Goal: Task Accomplishment & Management: Manage account settings

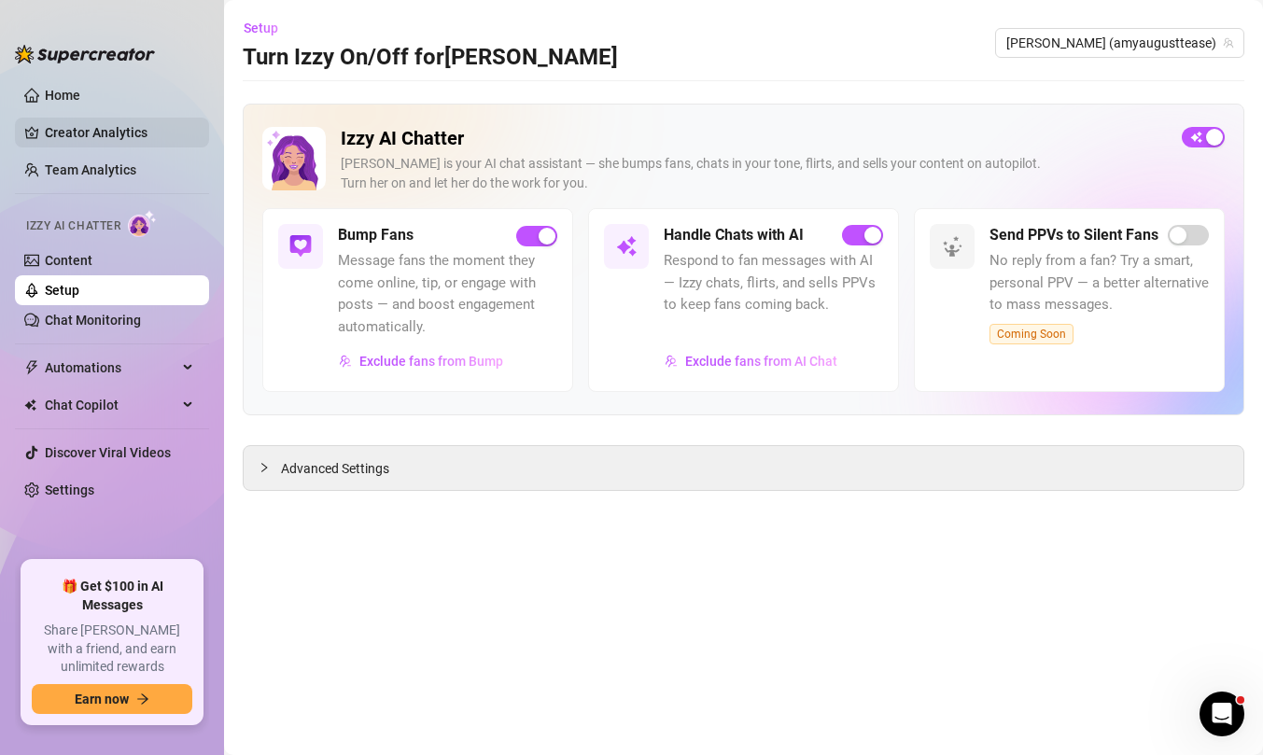
click at [119, 133] on link "Creator Analytics" at bounding box center [119, 133] width 149 height 30
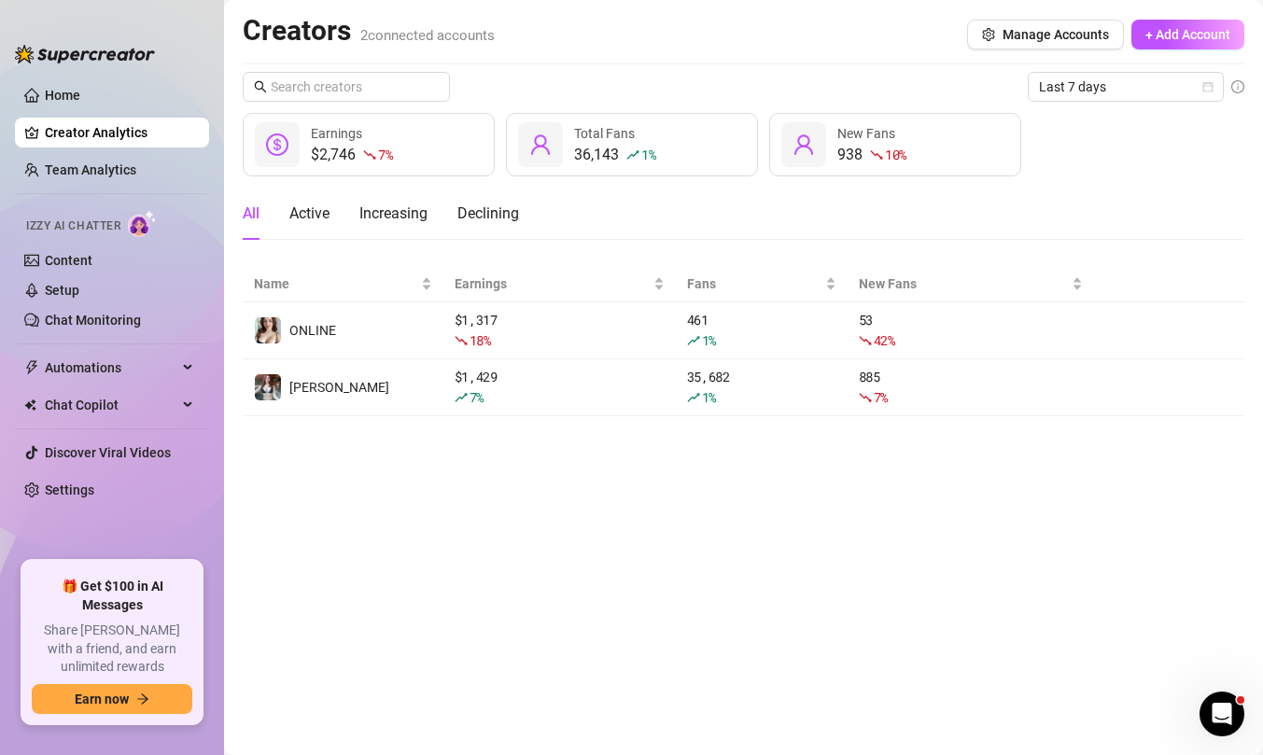
click at [119, 186] on ul "Home Creator Analytics Team Analytics Izzy AI Chatter Content Setup Chat Monito…" at bounding box center [112, 313] width 194 height 481
click at [112, 175] on link "Team Analytics" at bounding box center [90, 169] width 91 height 15
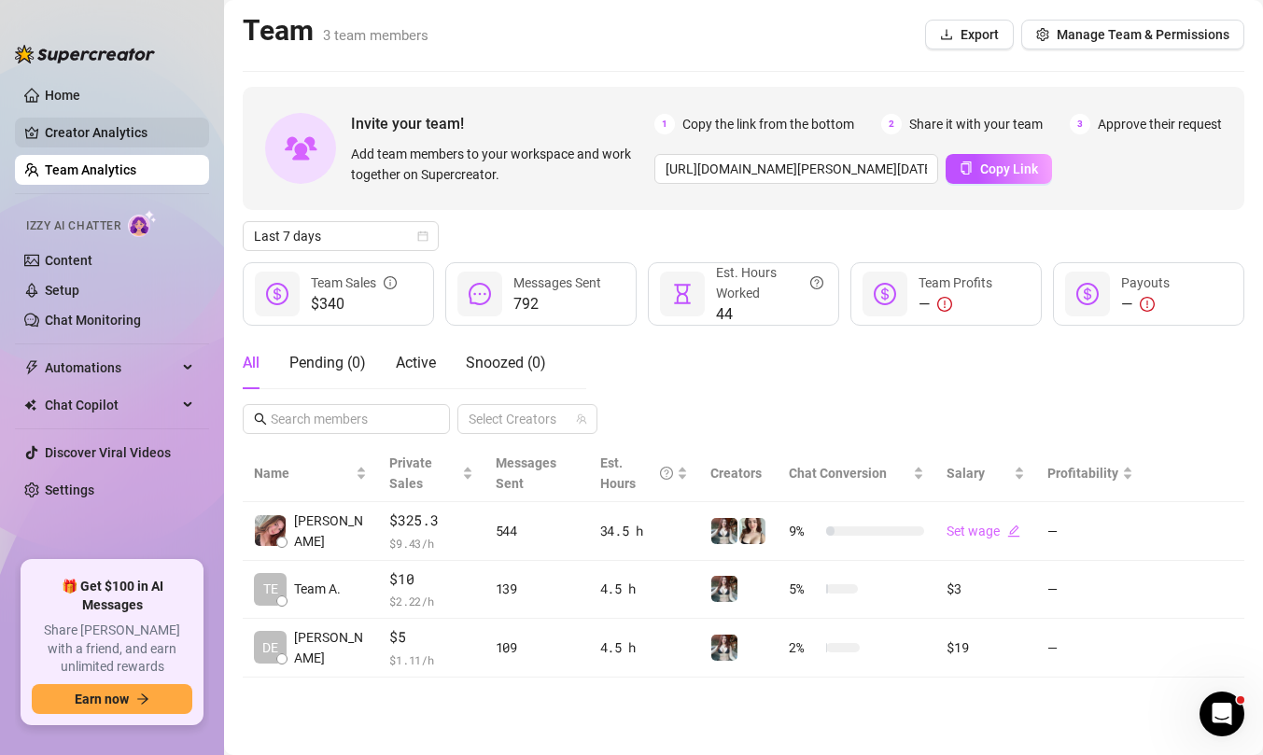
click at [100, 133] on link "Creator Analytics" at bounding box center [119, 133] width 149 height 30
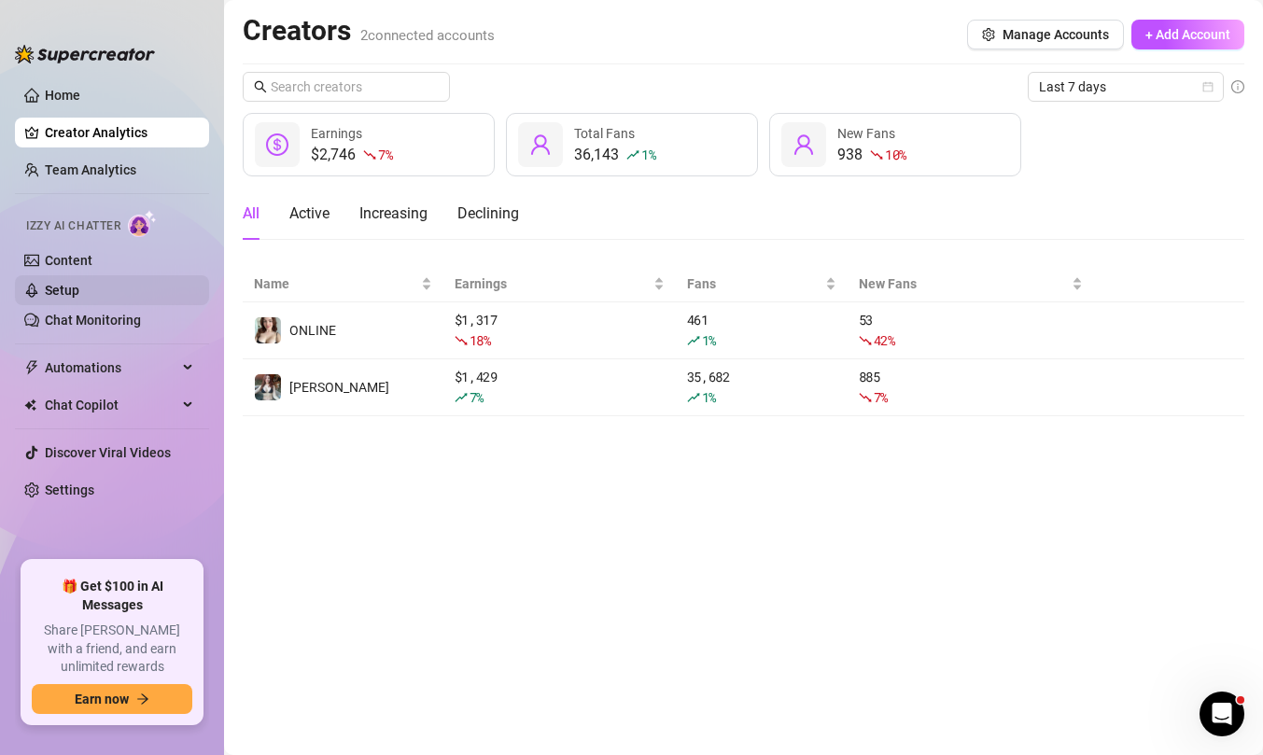
click at [79, 296] on link "Setup" at bounding box center [62, 290] width 35 height 15
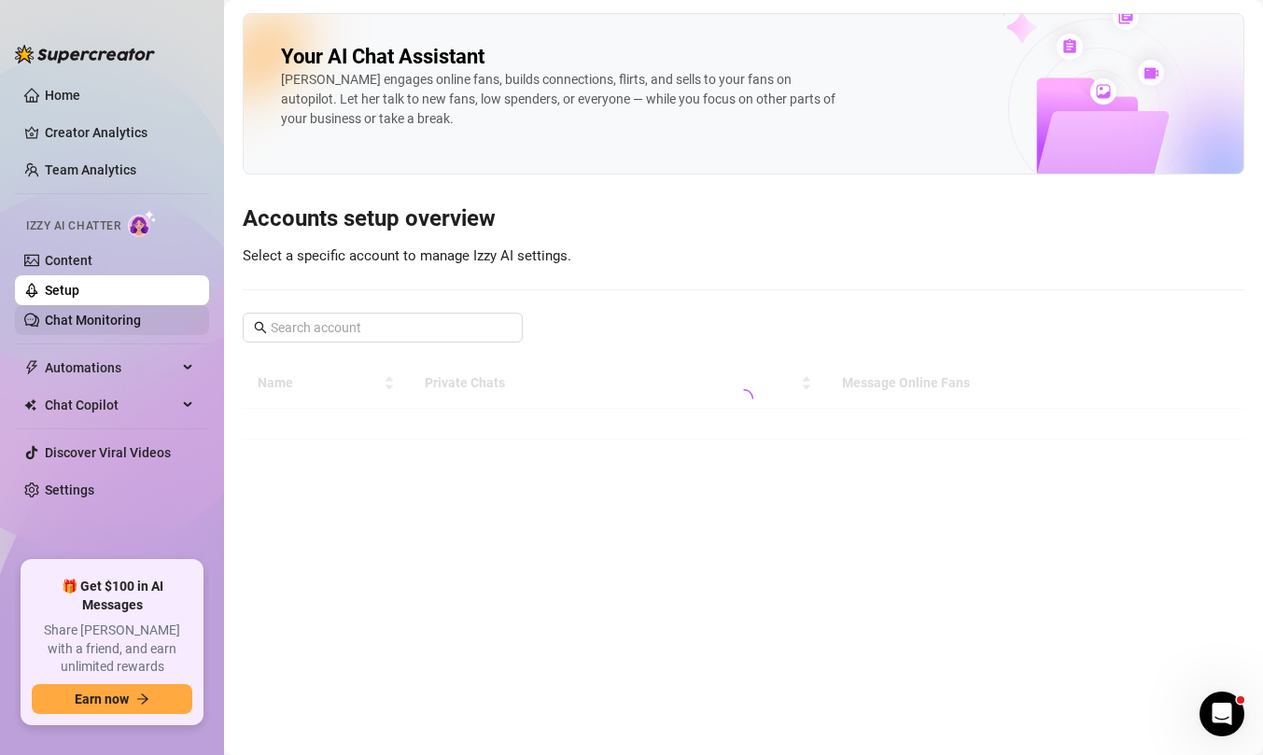
click at [101, 321] on link "Chat Monitoring" at bounding box center [93, 320] width 96 height 15
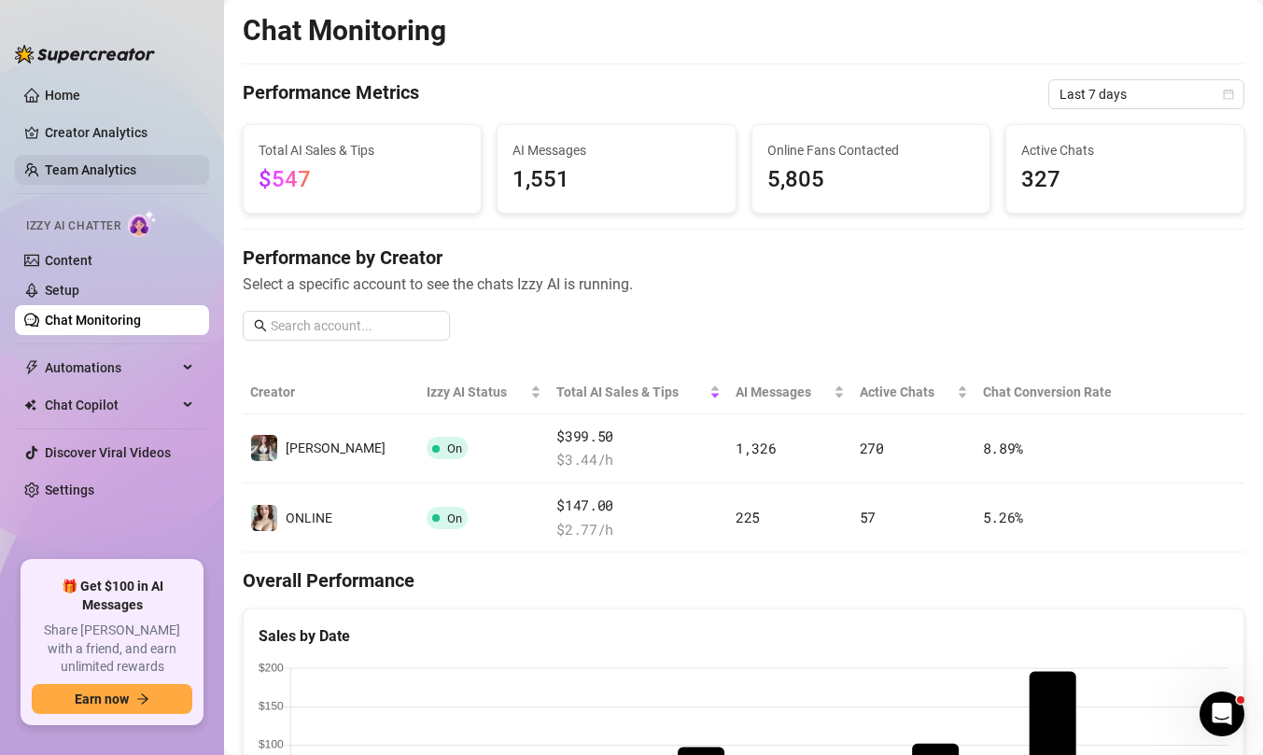
click at [103, 168] on link "Team Analytics" at bounding box center [90, 169] width 91 height 15
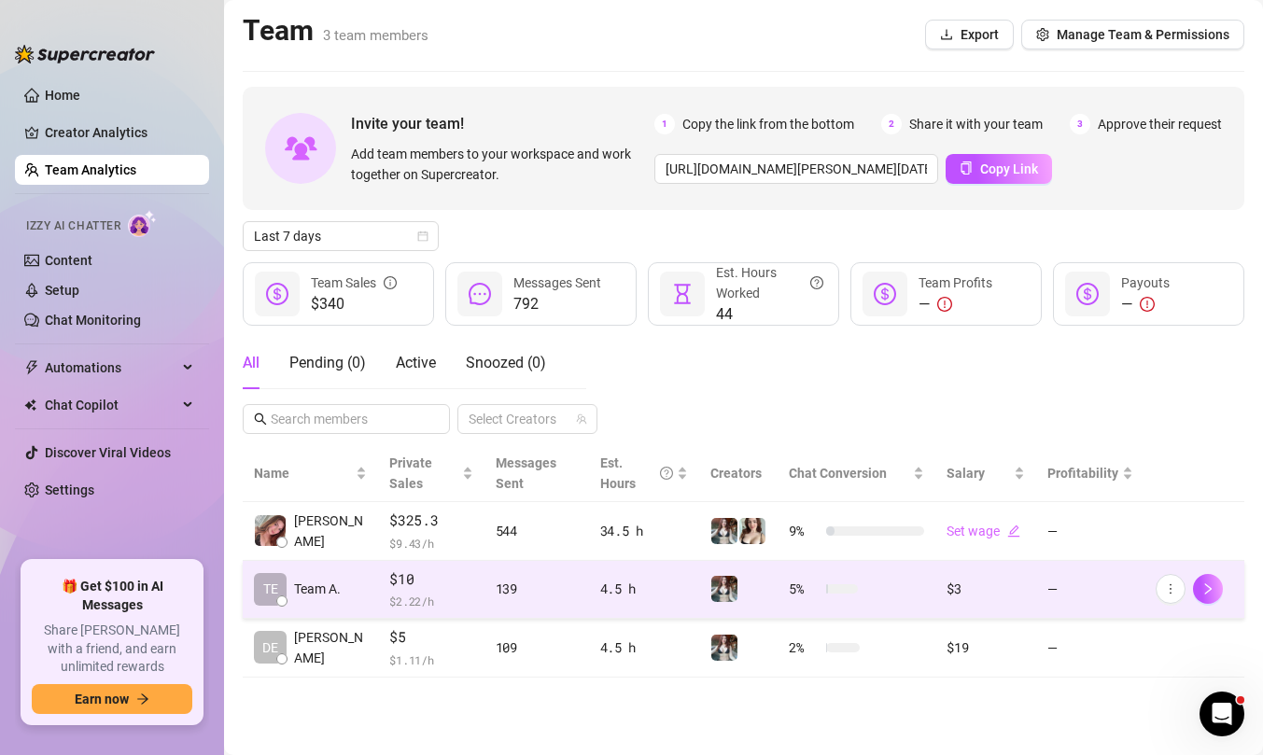
click at [314, 590] on td "TE Team A." at bounding box center [310, 590] width 135 height 59
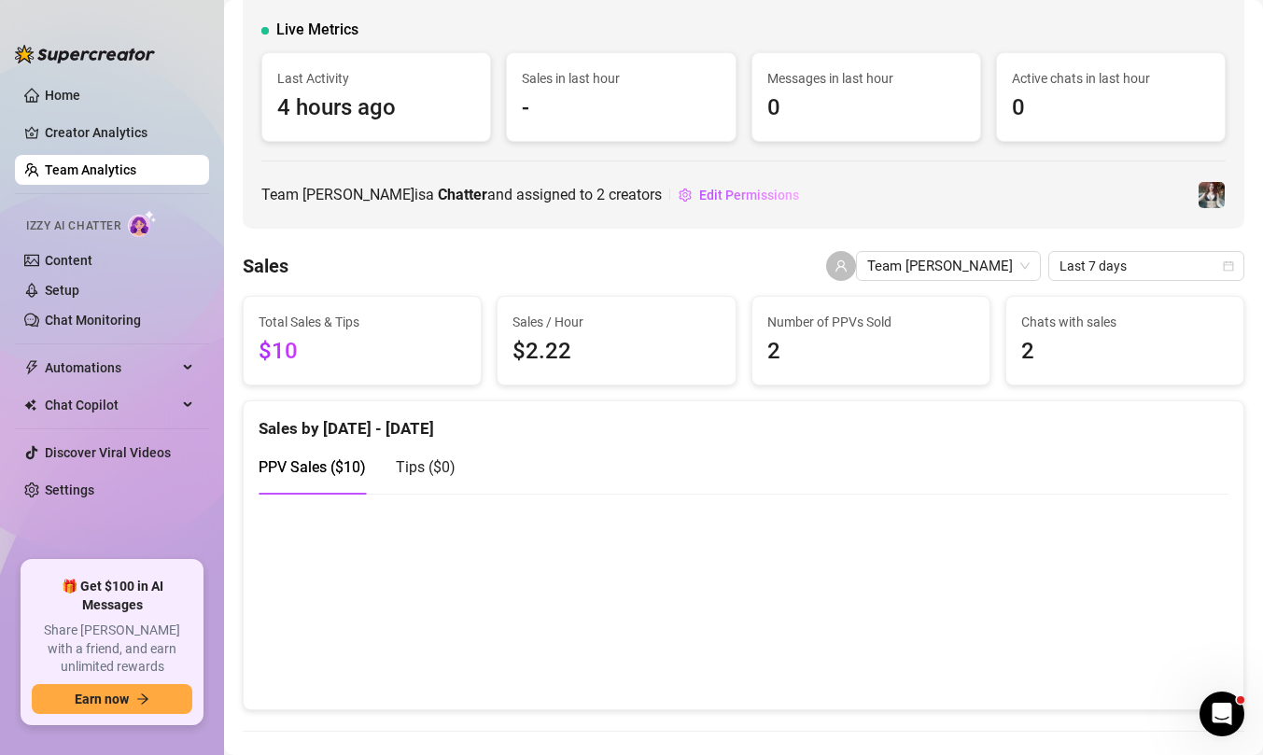
scroll to position [155, 0]
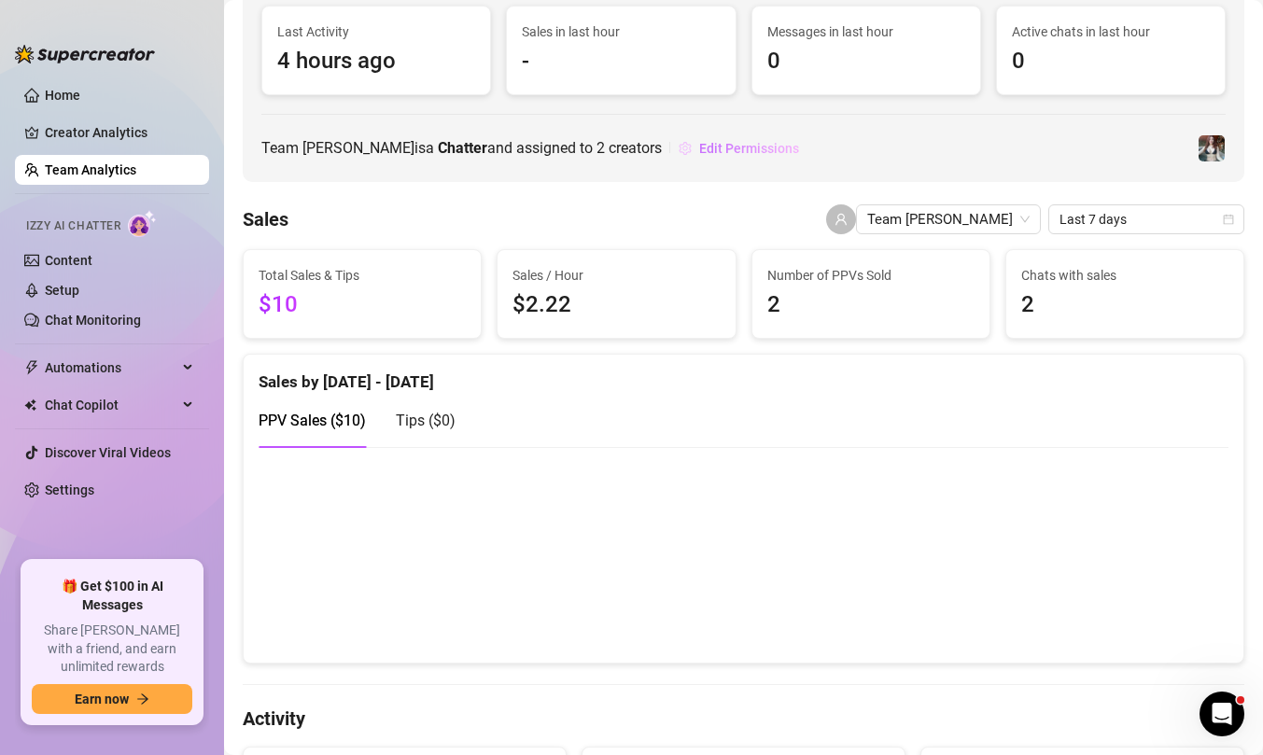
click at [699, 149] on span "Edit Permissions" at bounding box center [749, 148] width 100 height 15
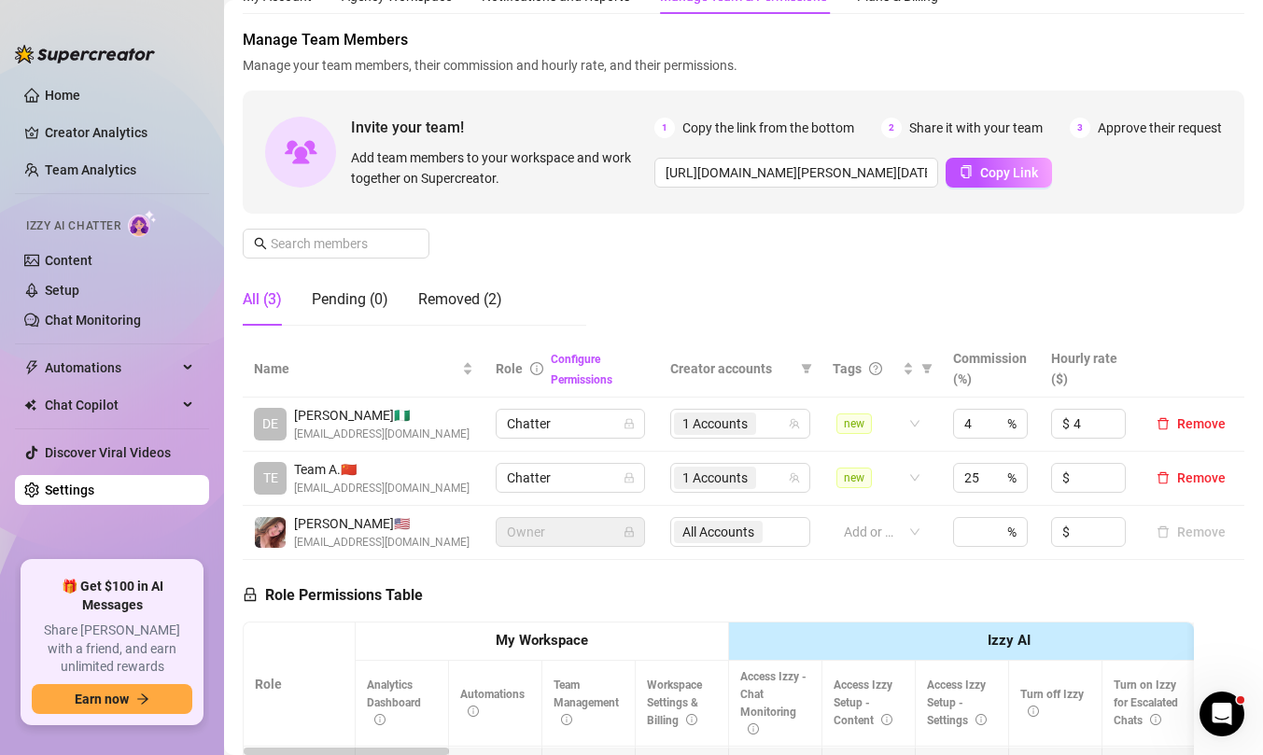
scroll to position [83, 0]
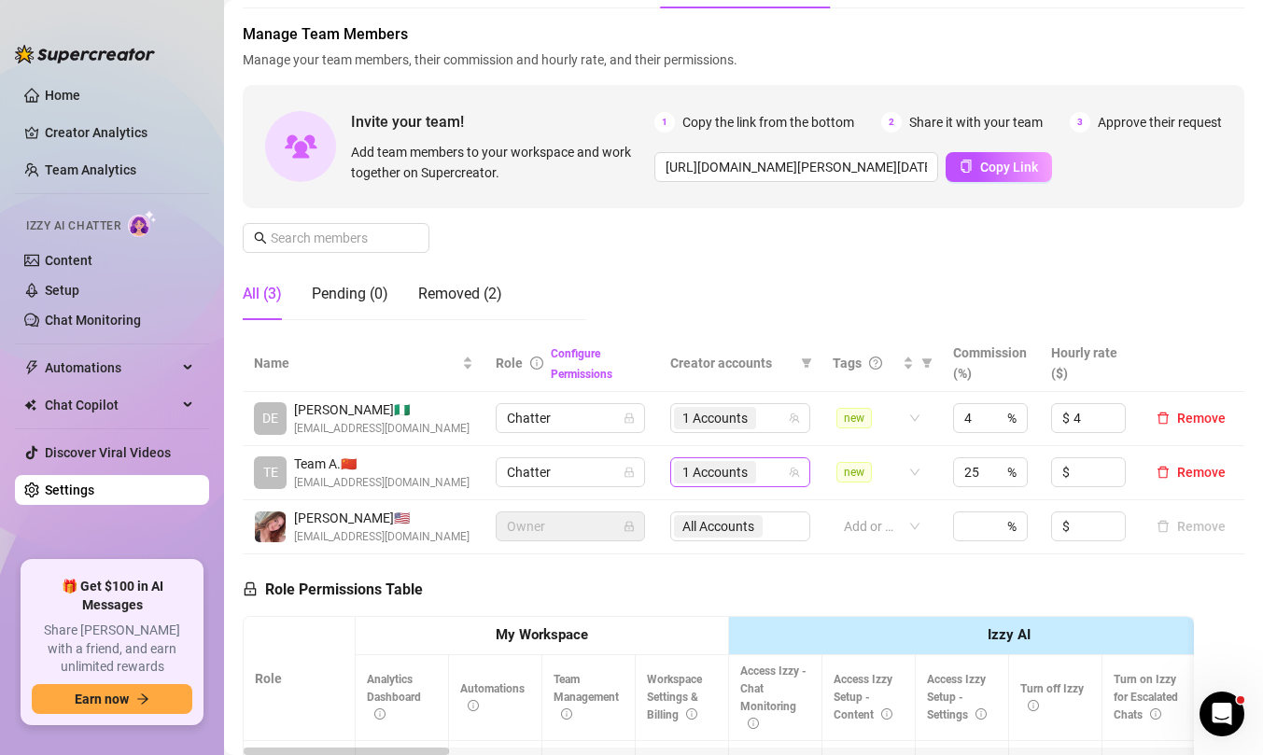
click at [777, 473] on div "1 Accounts" at bounding box center [730, 472] width 113 height 26
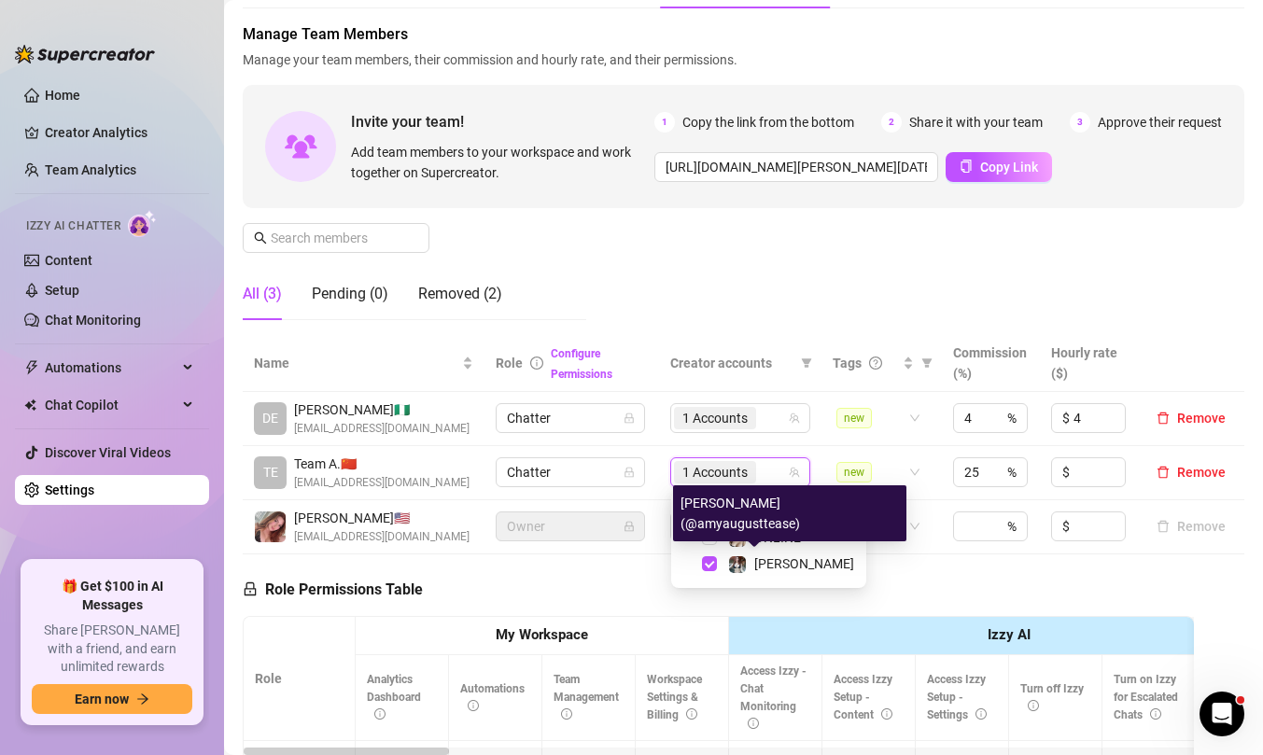
click at [762, 534] on div "[PERSON_NAME] (@amyaugusttease)" at bounding box center [789, 513] width 233 height 56
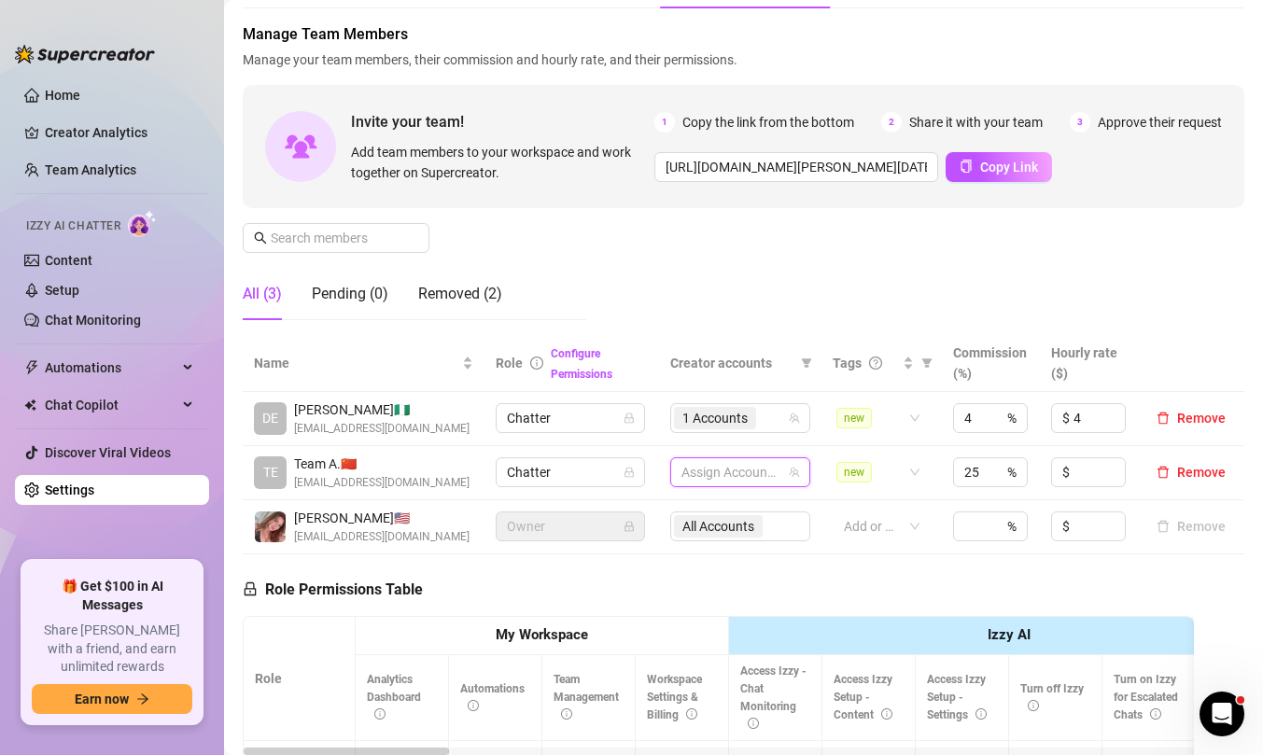
scroll to position [174, 0]
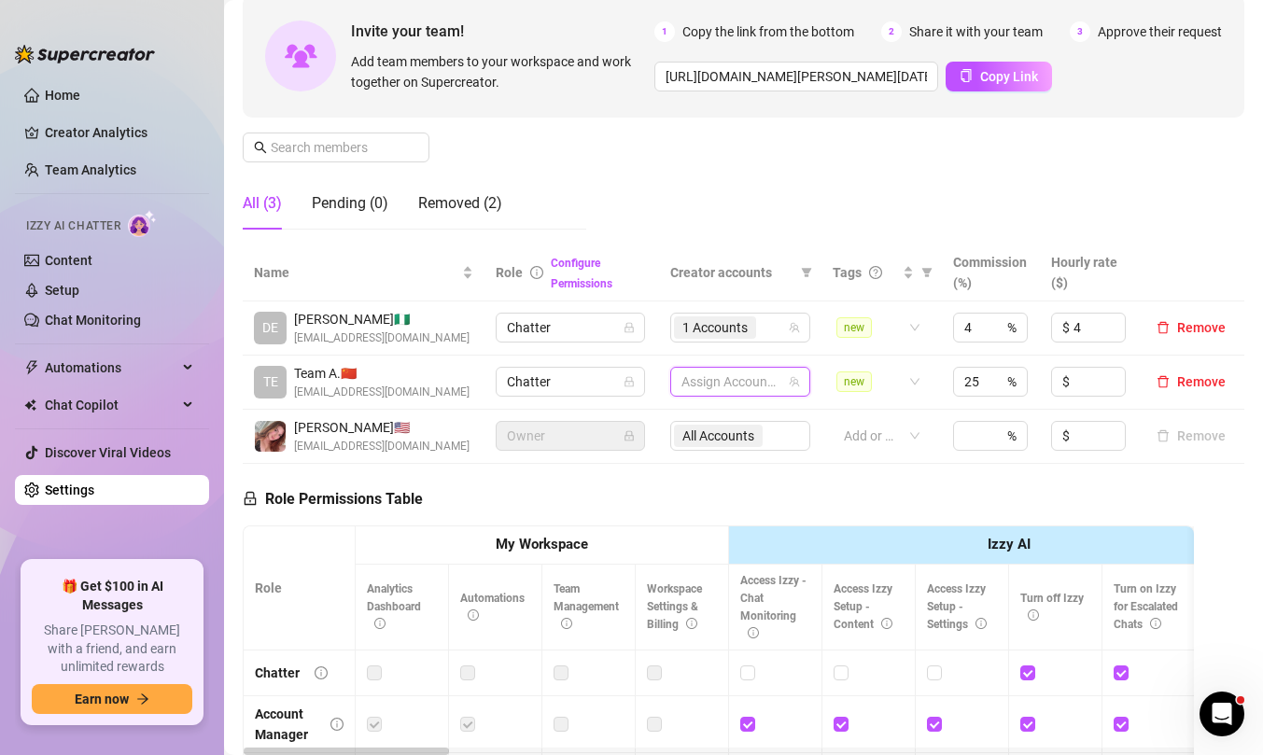
click at [928, 496] on div "Role Permissions Table Role My Workspace Izzy AI OnlyFans Side Menu OnlyFans Ch…" at bounding box center [718, 733] width 951 height 538
click at [595, 380] on span "Chatter" at bounding box center [570, 382] width 127 height 28
click at [595, 379] on span "Chatter" at bounding box center [570, 382] width 127 height 28
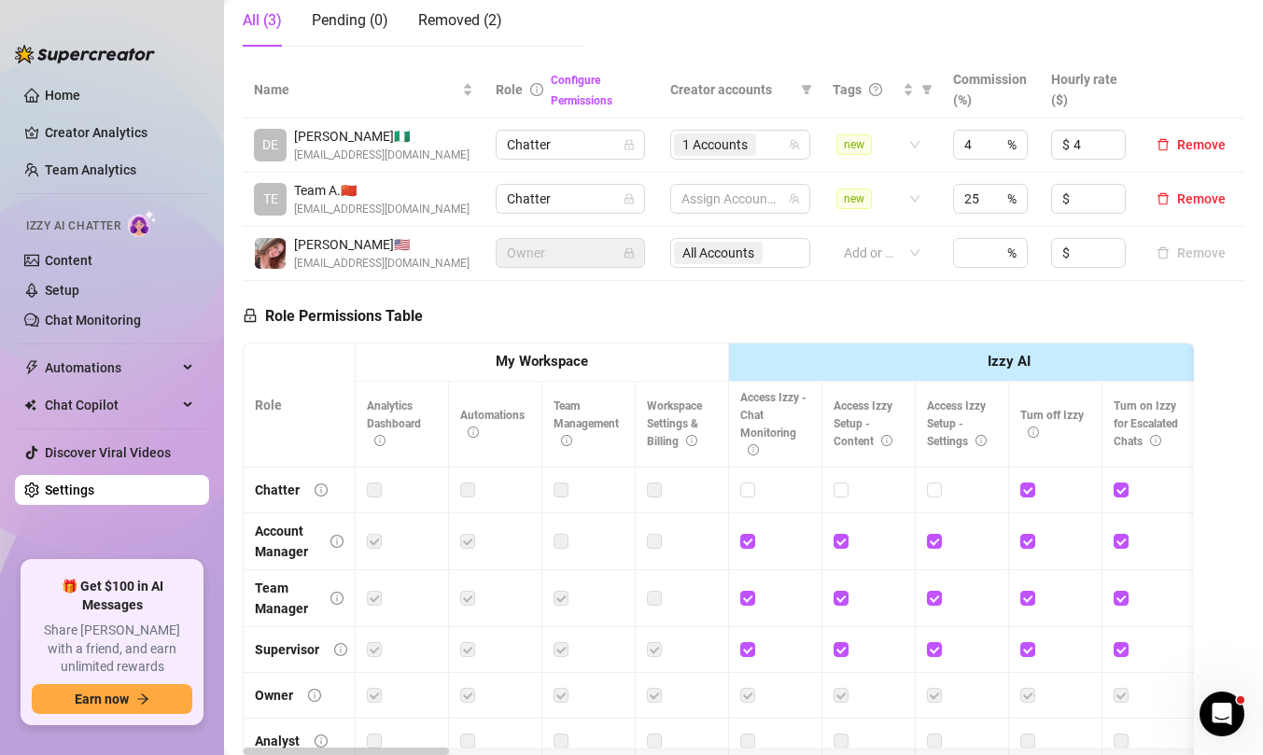
scroll to position [0, 0]
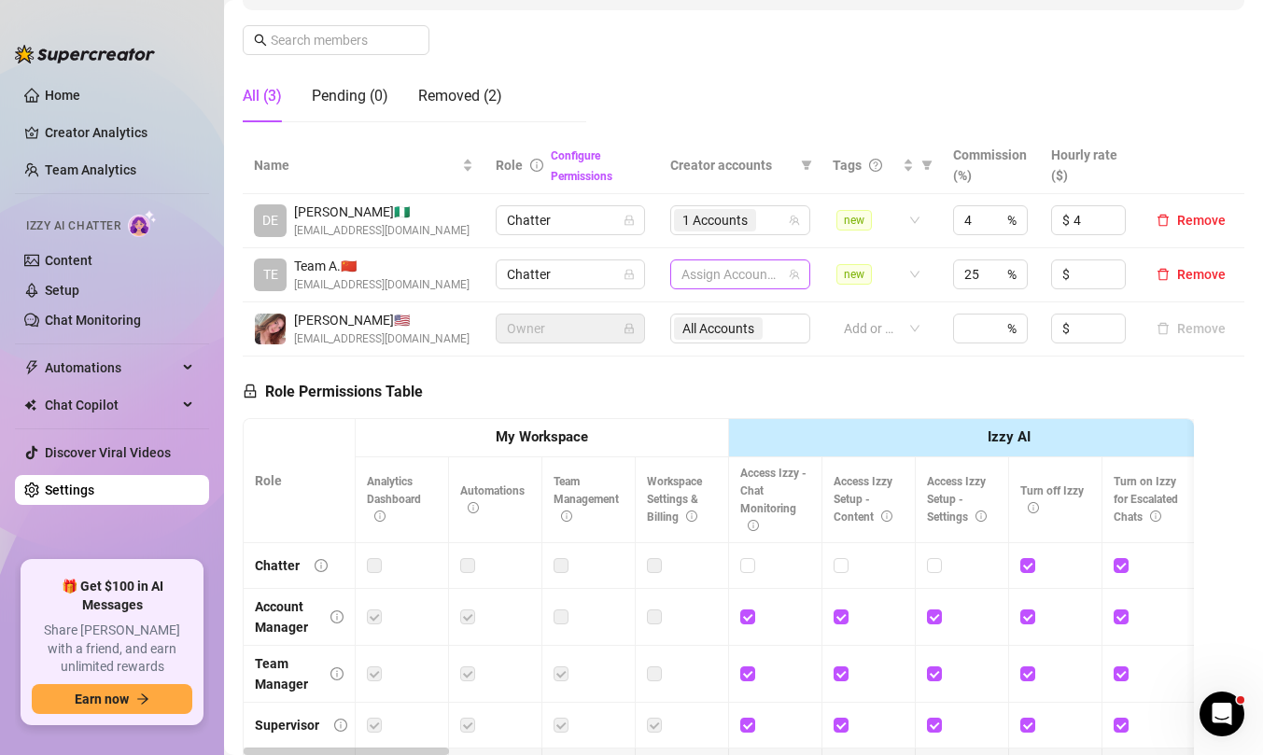
click at [759, 280] on div at bounding box center [730, 274] width 113 height 26
click at [695, 314] on input "Select all" at bounding box center [698, 313] width 15 height 15
checkbox input "true"
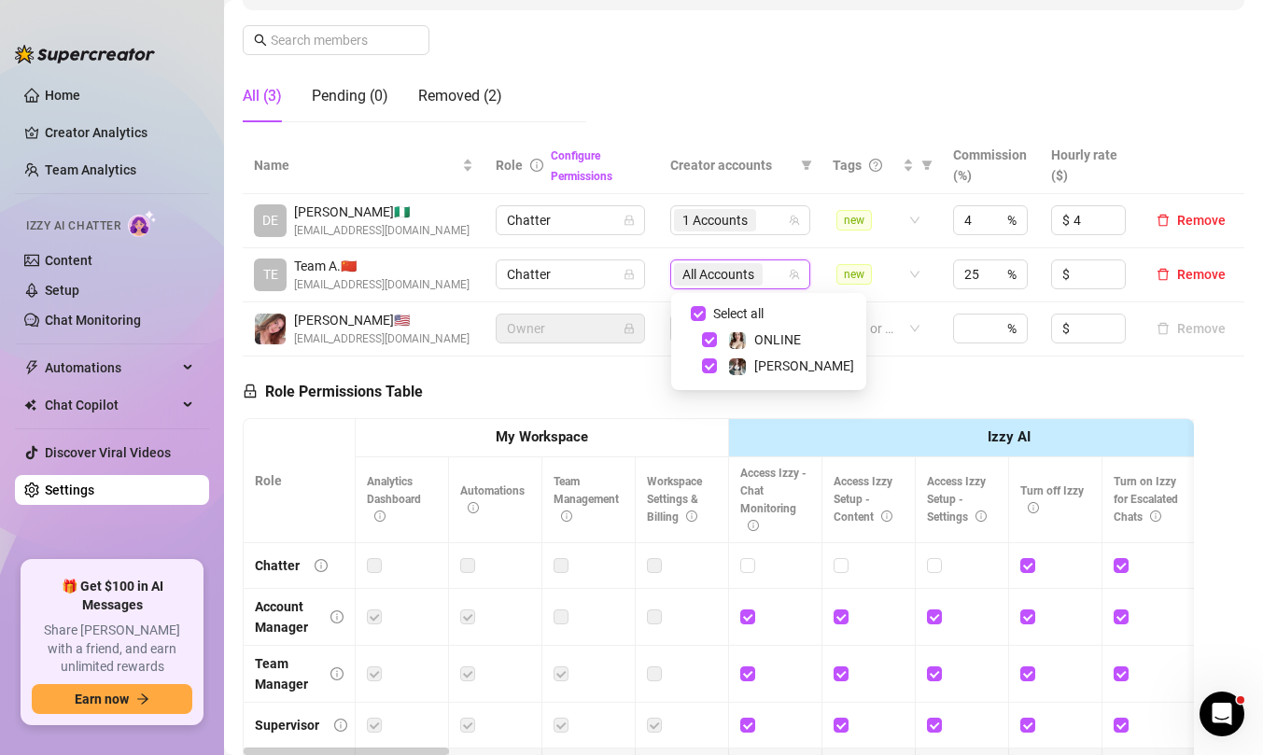
click at [940, 382] on div "Role Permissions Table Role My Workspace Izzy AI OnlyFans Side Menu OnlyFans Ch…" at bounding box center [718, 626] width 951 height 538
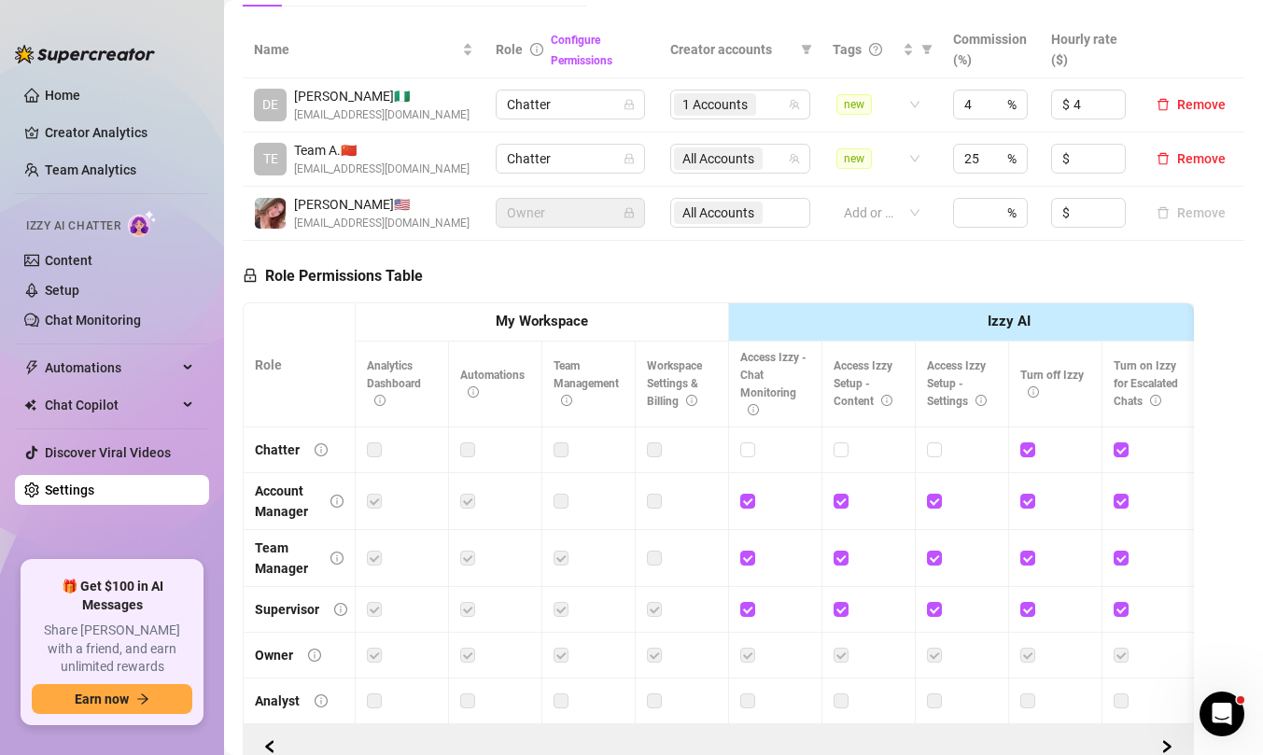
scroll to position [398, 0]
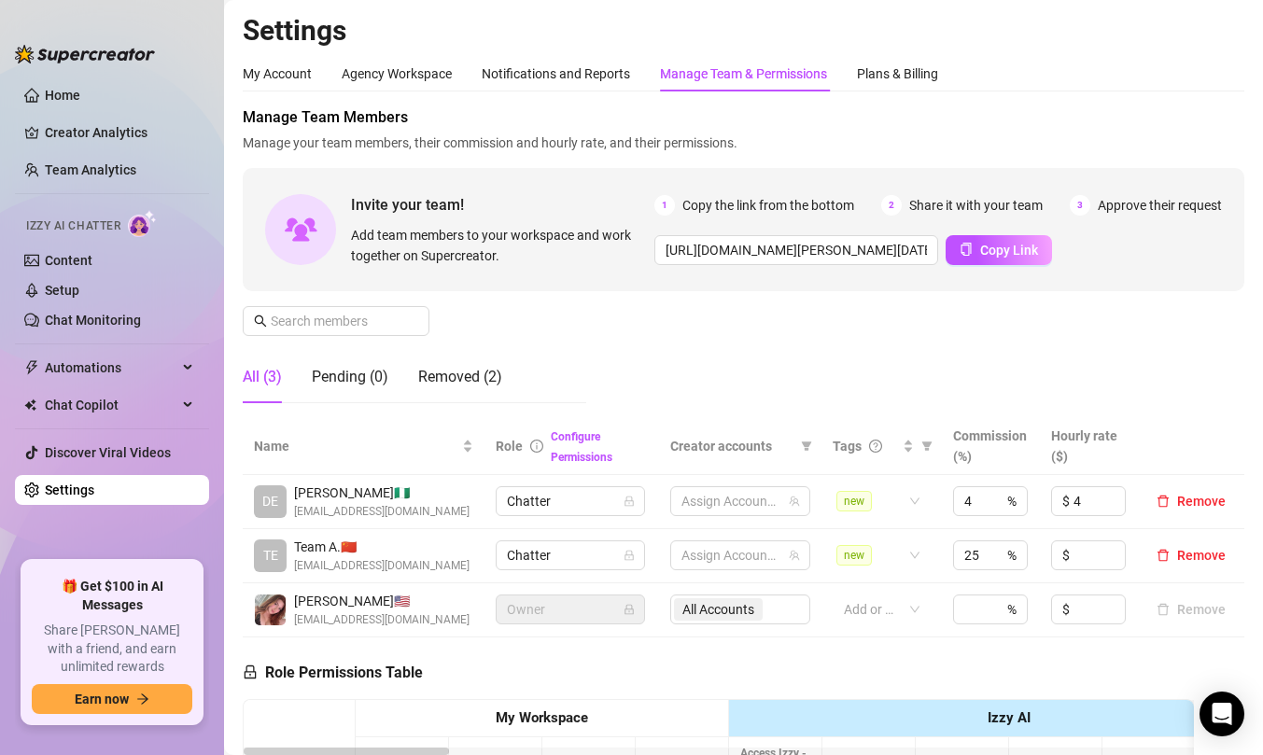
click at [721, 64] on div "Manage Team & Permissions" at bounding box center [743, 73] width 167 height 21
click at [1191, 502] on span "Remove" at bounding box center [1201, 501] width 49 height 15
